Goal: Information Seeking & Learning: Stay updated

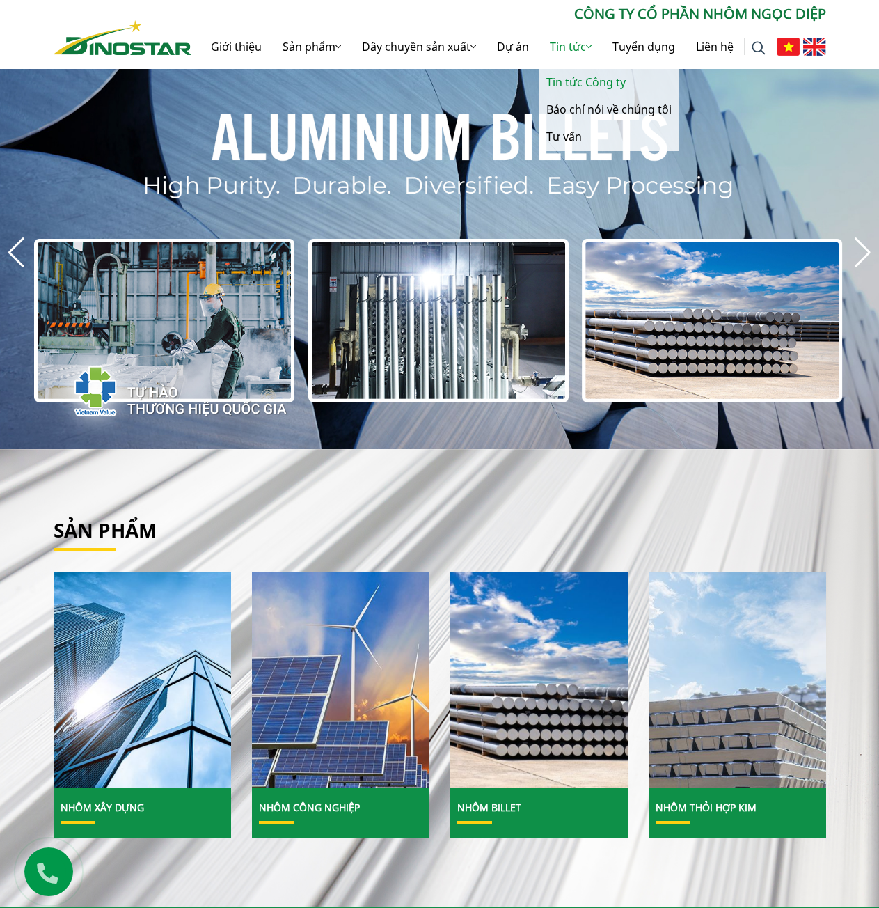
click at [572, 79] on link "Tin tức Công ty" at bounding box center [609, 82] width 139 height 27
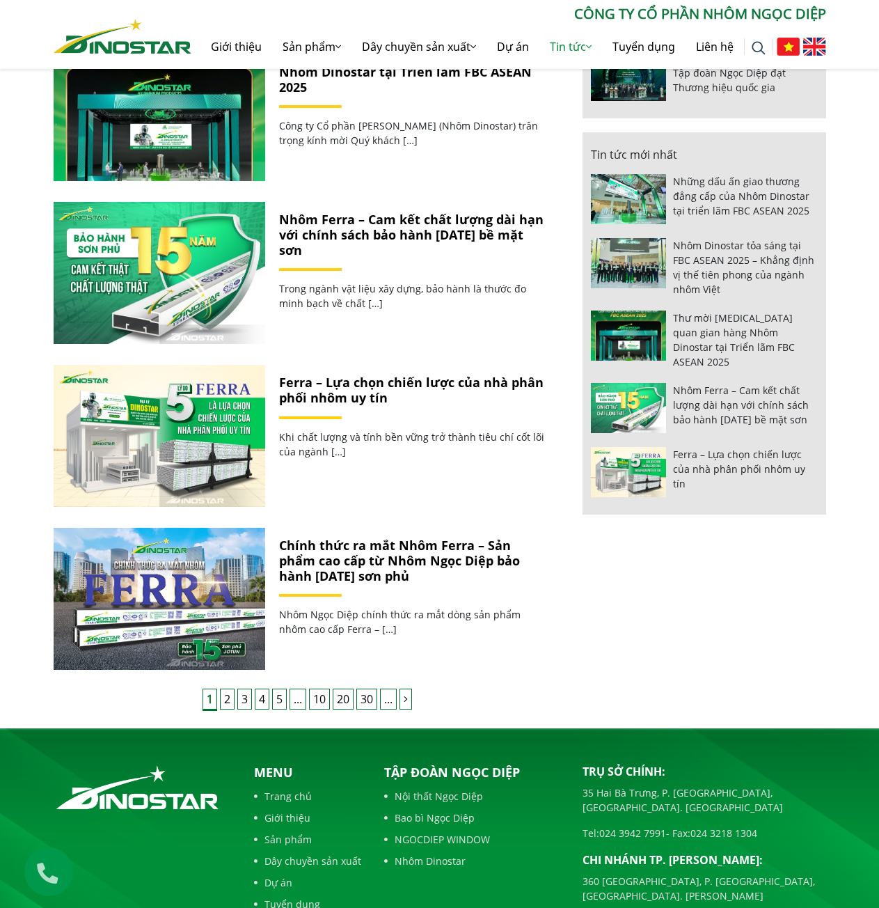
scroll to position [1167, 0]
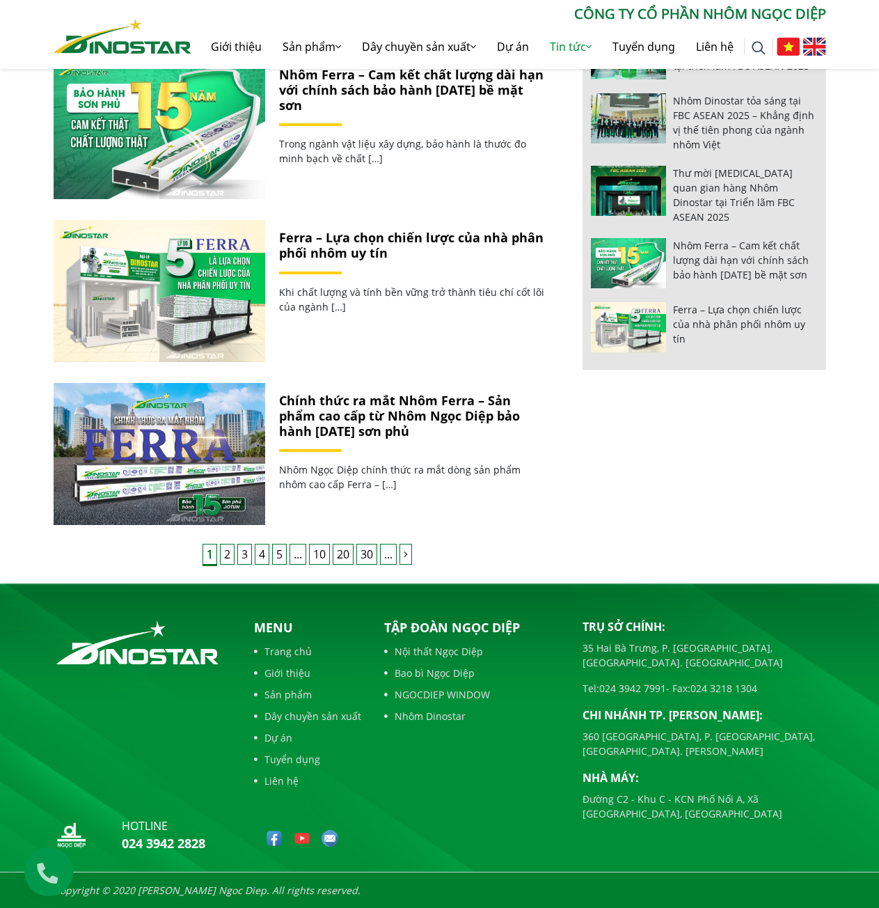
click at [228, 554] on link "2" at bounding box center [227, 554] width 15 height 21
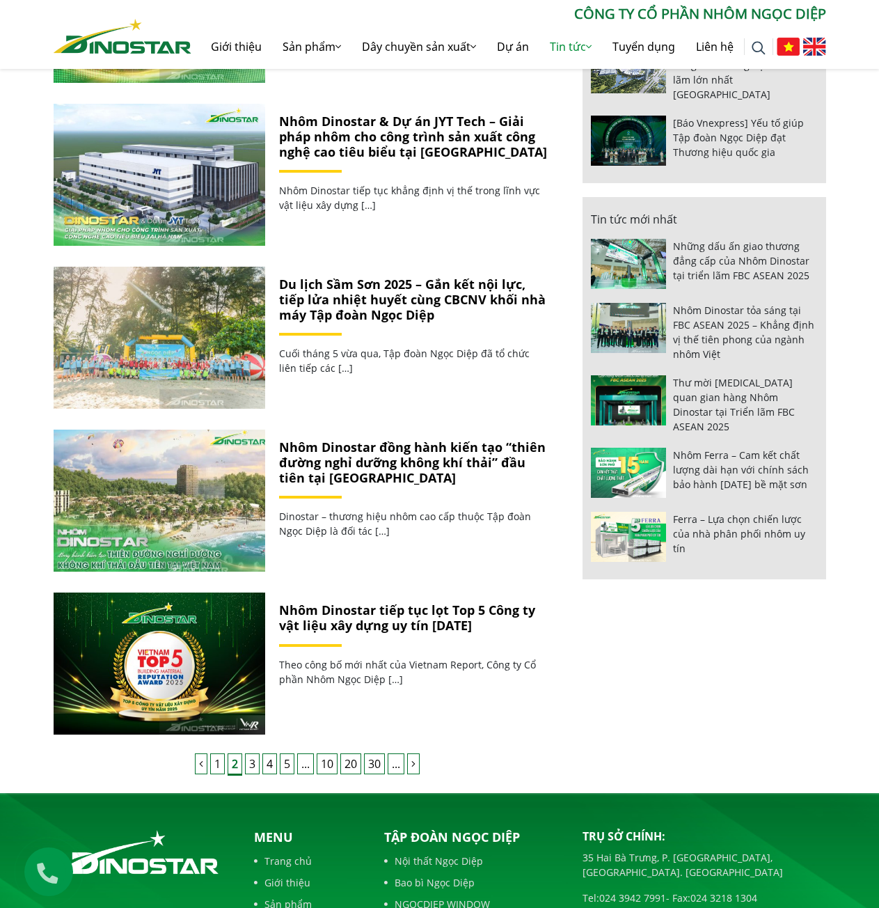
scroll to position [1044, 0]
